Goal: Information Seeking & Learning: Learn about a topic

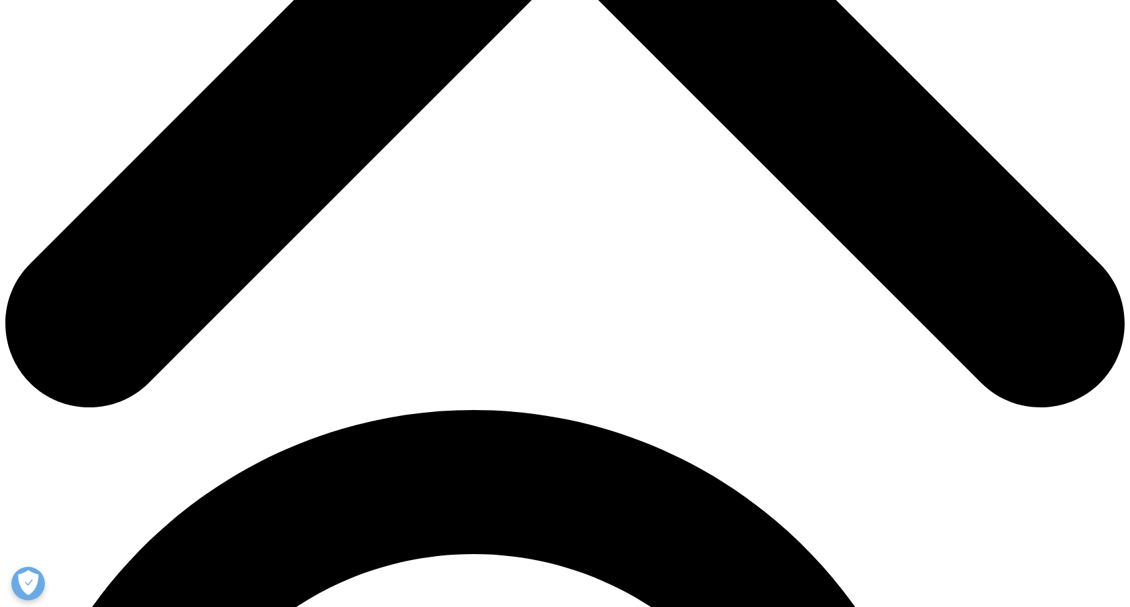
scroll to position [726, 0]
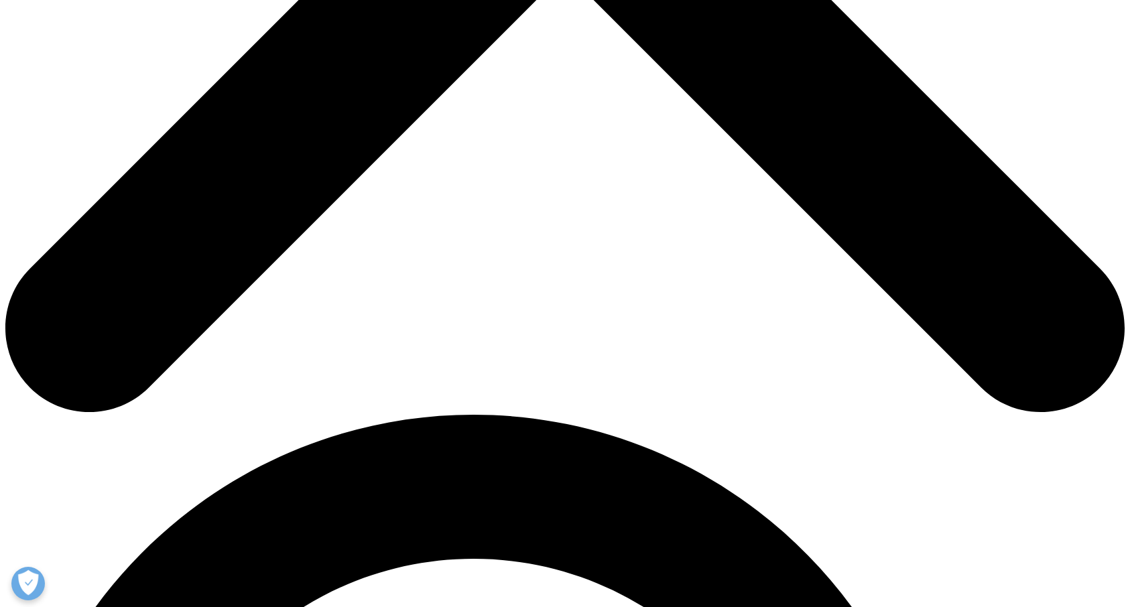
drag, startPoint x: 290, startPoint y: 143, endPoint x: 605, endPoint y: 440, distance: 433.1
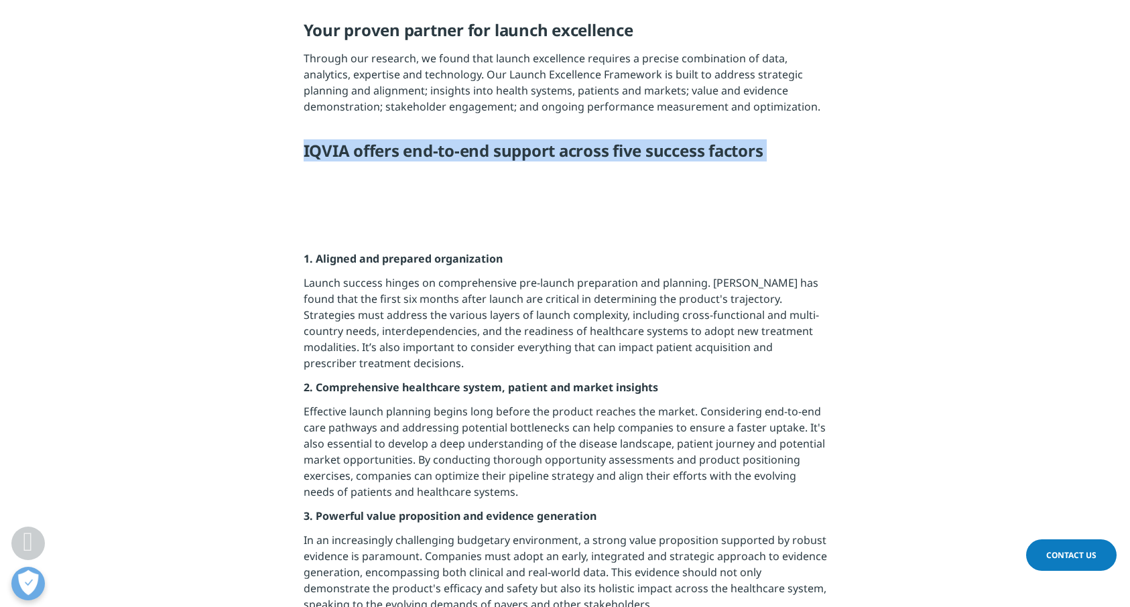
copy div "IQVIA offers end-to-end support across five success factors"
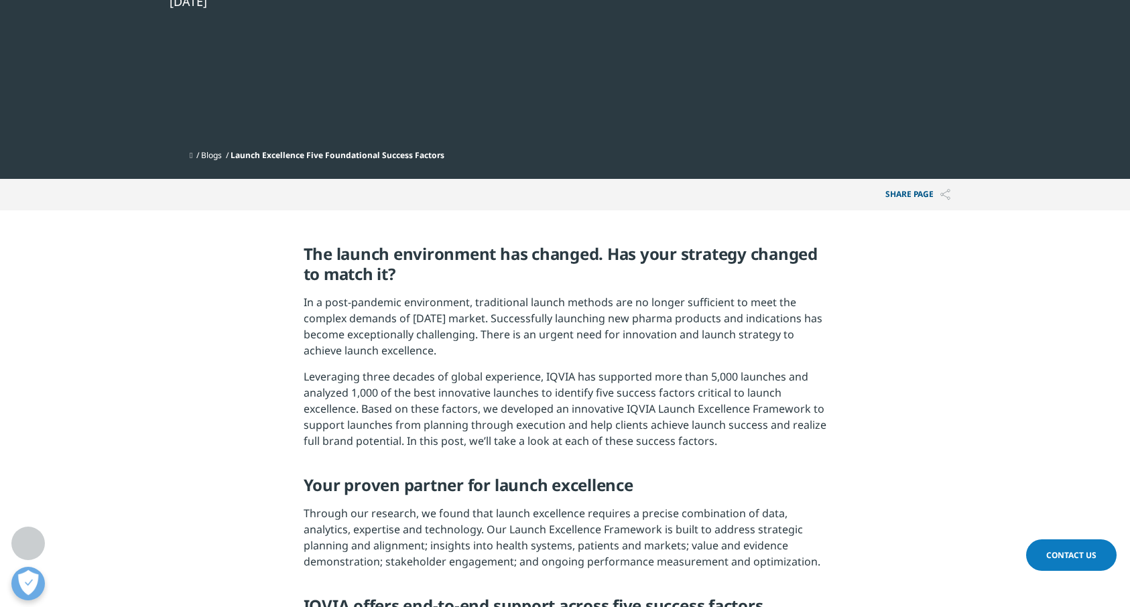
scroll to position [262, 0]
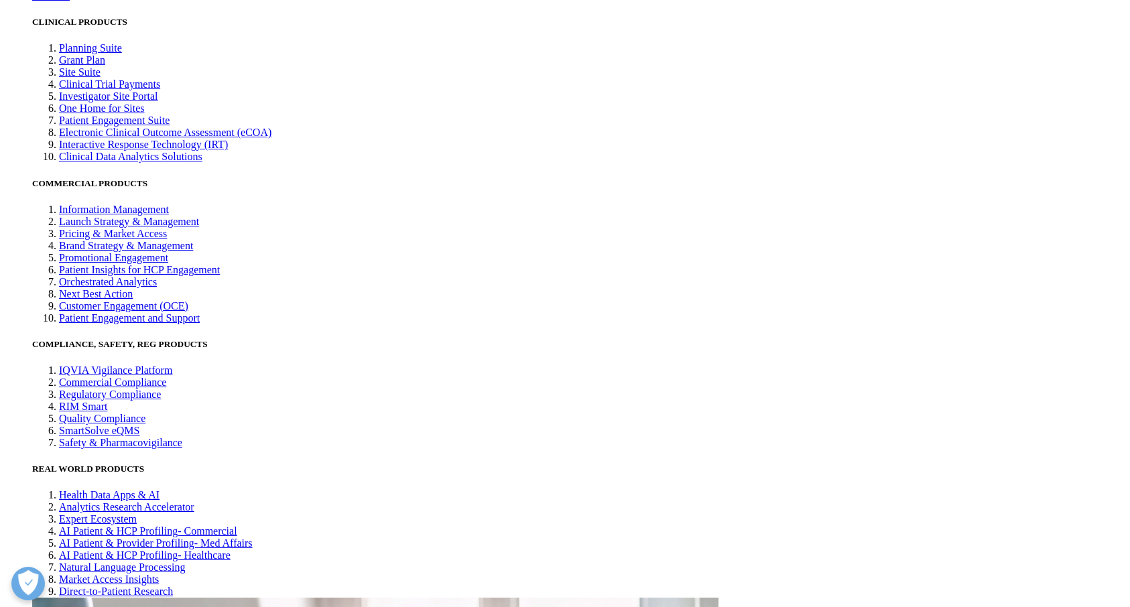
scroll to position [3050, 0]
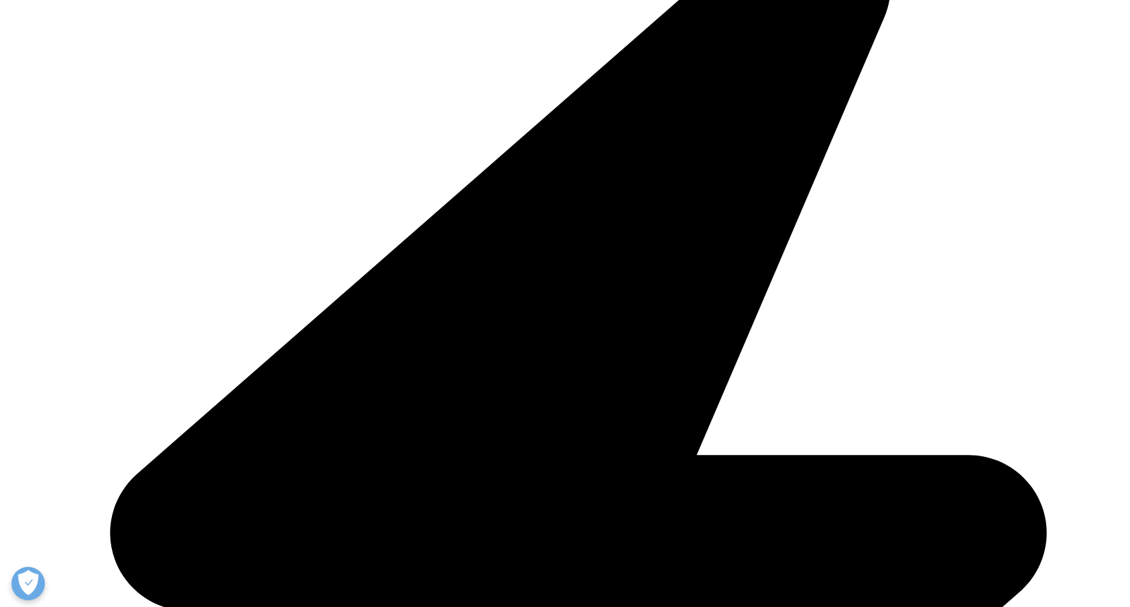
scroll to position [412, 0]
